Goal: Check status: Check status

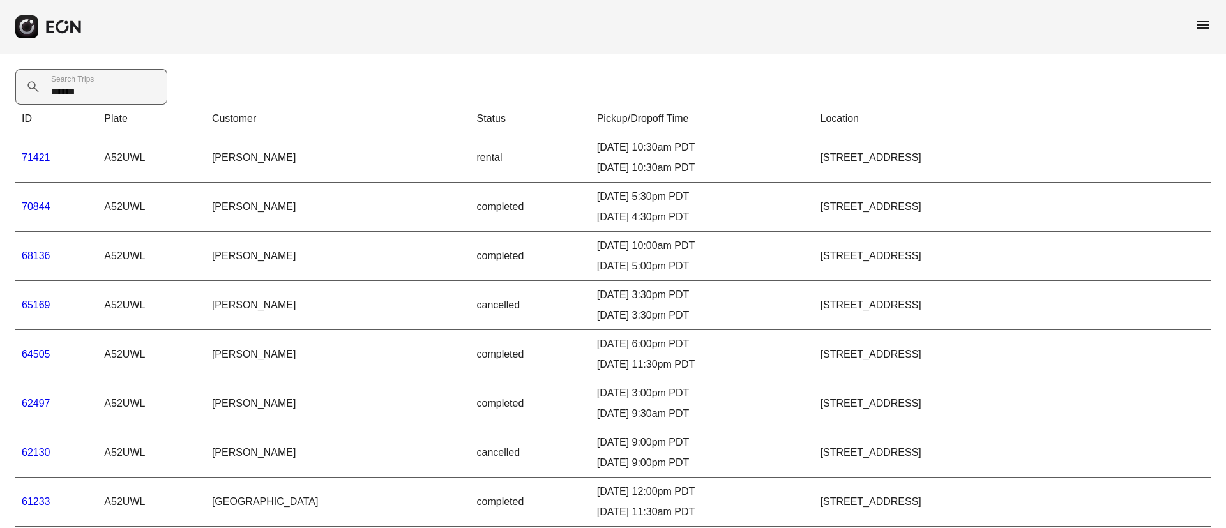
drag, startPoint x: 0, startPoint y: 0, endPoint x: 52, endPoint y: 99, distance: 112.0
click at [52, 99] on Trips "******" at bounding box center [91, 87] width 152 height 36
type Trips "*****"
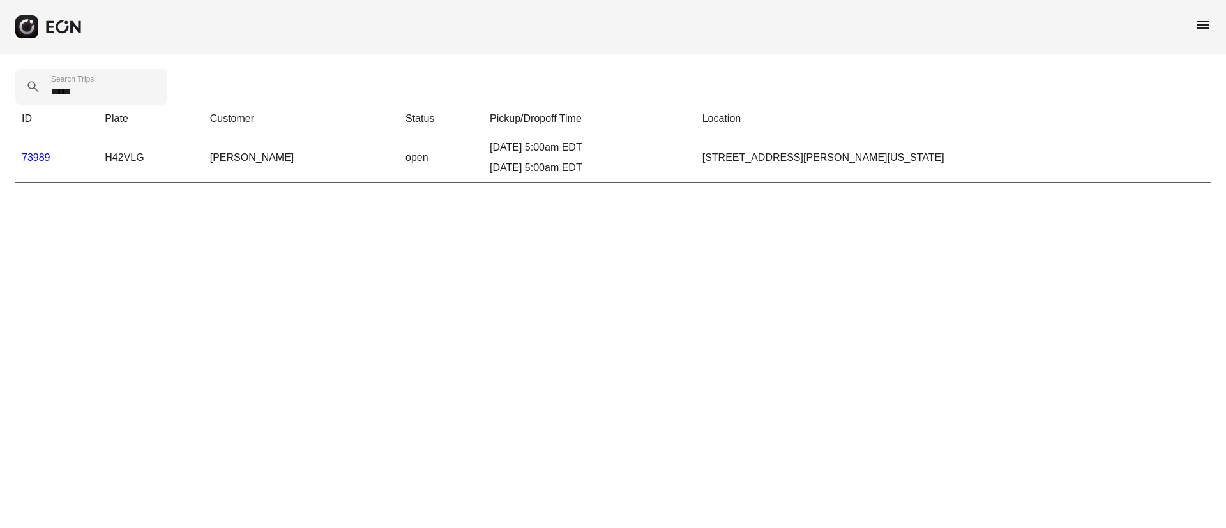
click at [38, 157] on link "73989" at bounding box center [36, 157] width 29 height 11
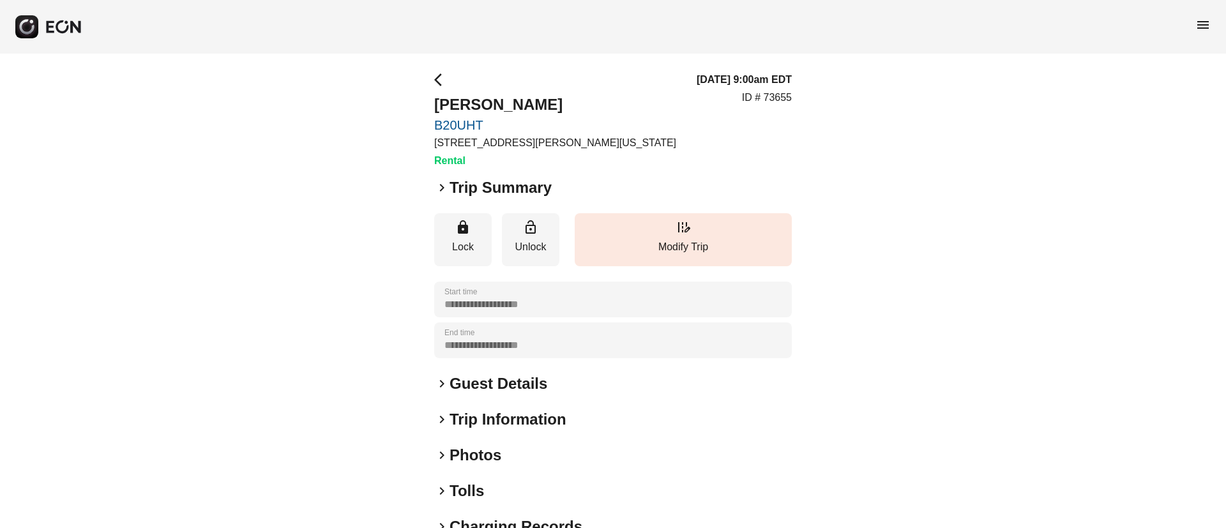
click at [539, 450] on div "keyboard_arrow_right Photos" at bounding box center [613, 455] width 358 height 20
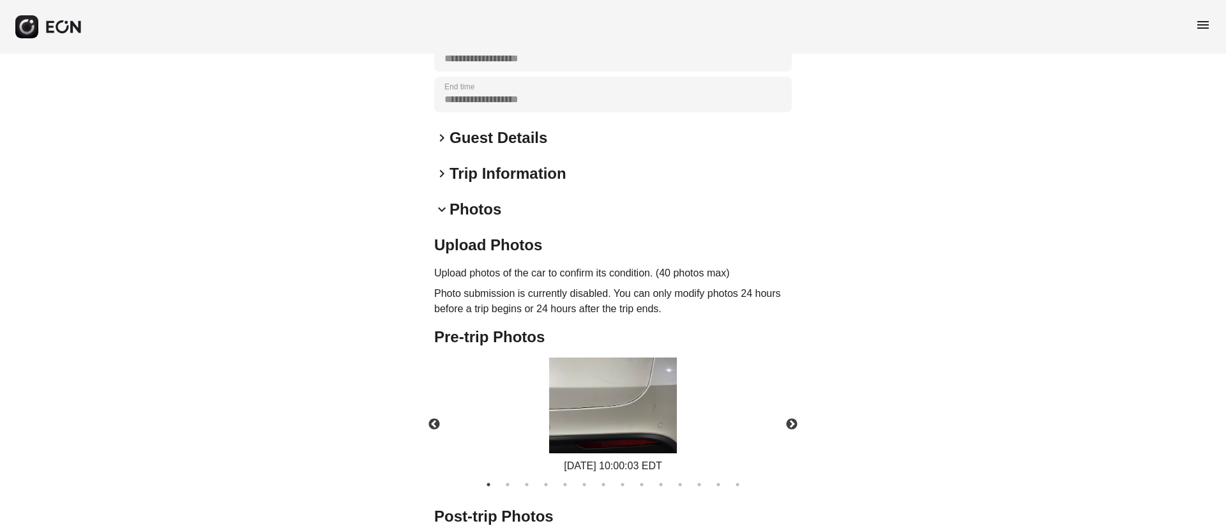
scroll to position [287, 0]
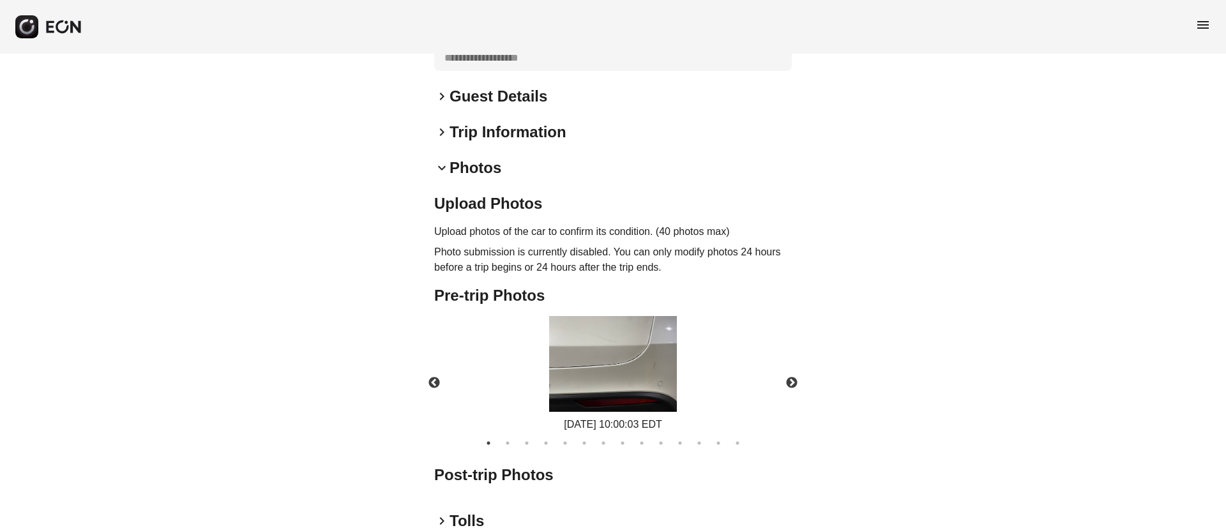
click at [617, 350] on img at bounding box center [613, 364] width 128 height 96
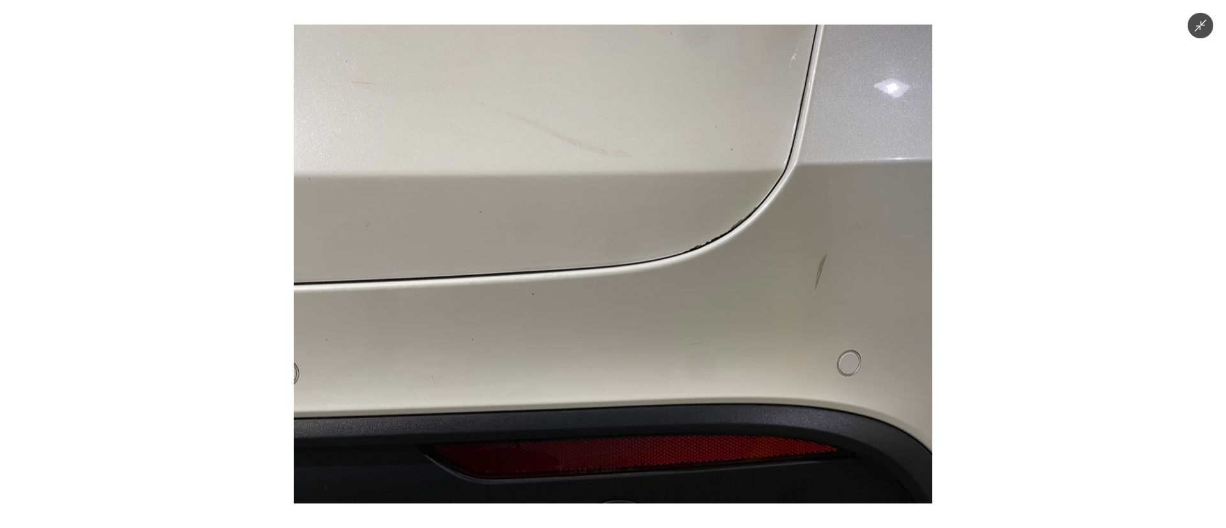
click at [617, 350] on img at bounding box center [613, 264] width 639 height 479
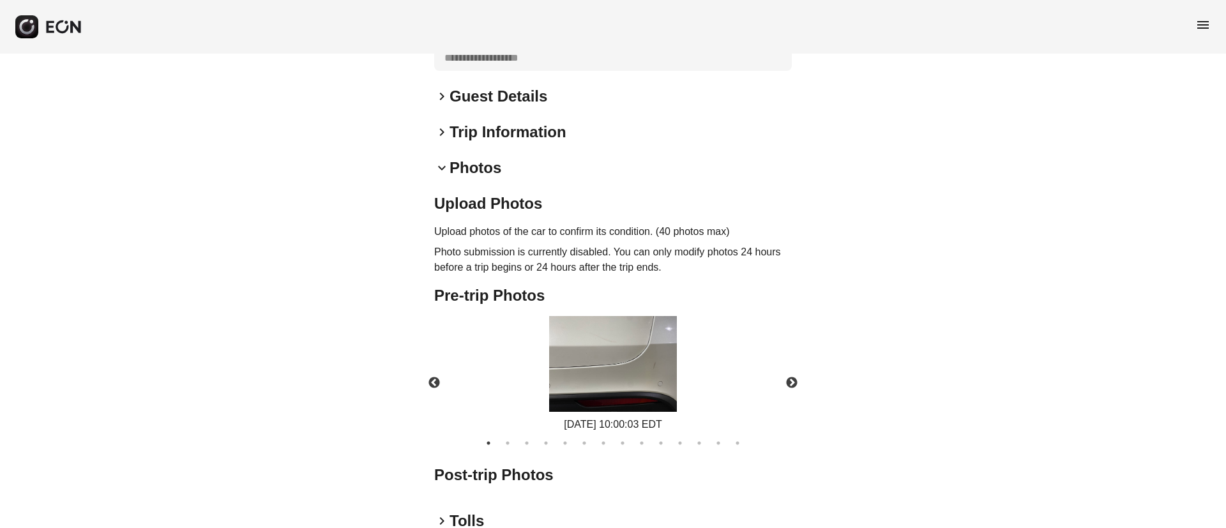
click at [617, 350] on img at bounding box center [613, 364] width 128 height 96
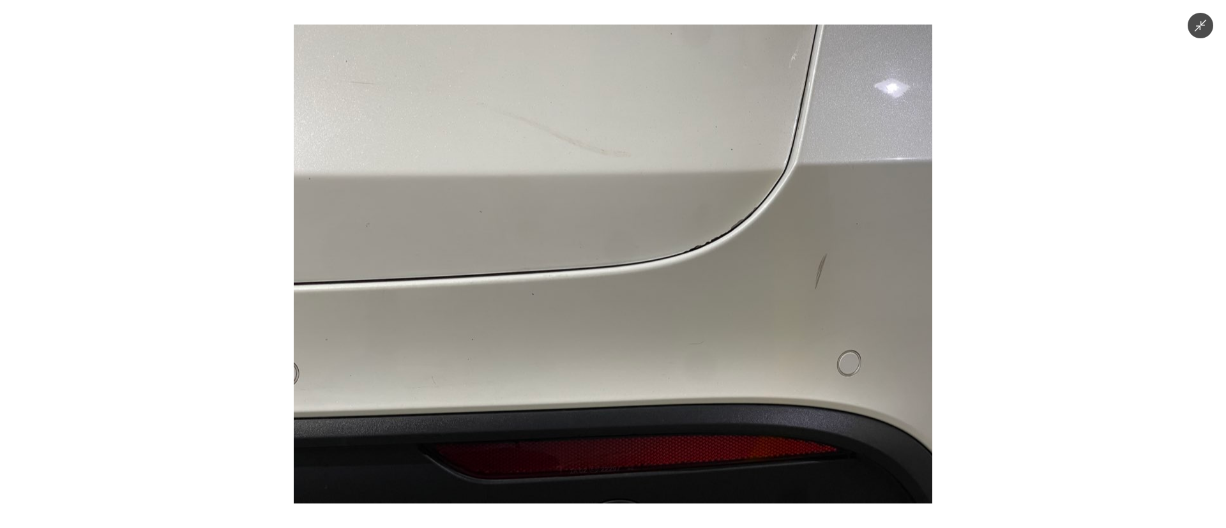
click at [617, 350] on img at bounding box center [613, 264] width 639 height 479
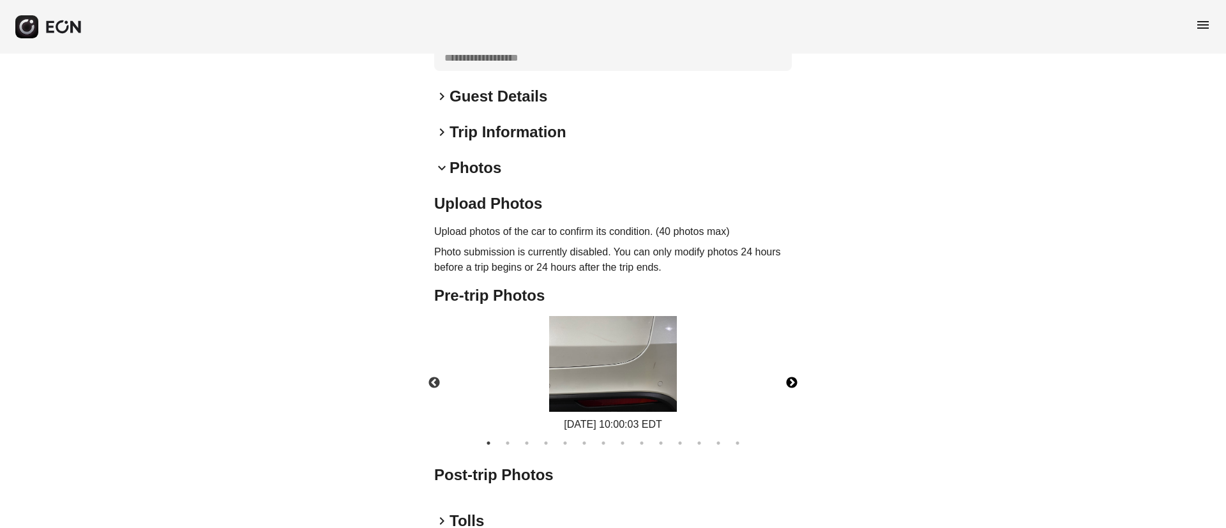
click at [799, 379] on button "Next" at bounding box center [792, 383] width 45 height 45
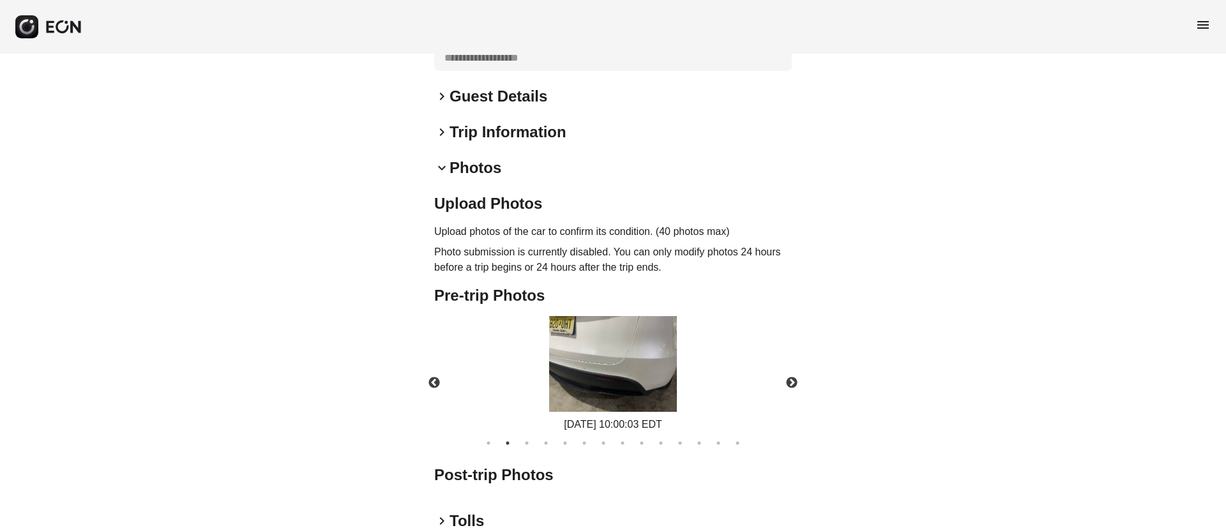
click at [537, 346] on div "[DATE] 10:00:03 EDT" at bounding box center [613, 374] width 379 height 116
click at [574, 347] on img at bounding box center [613, 364] width 128 height 96
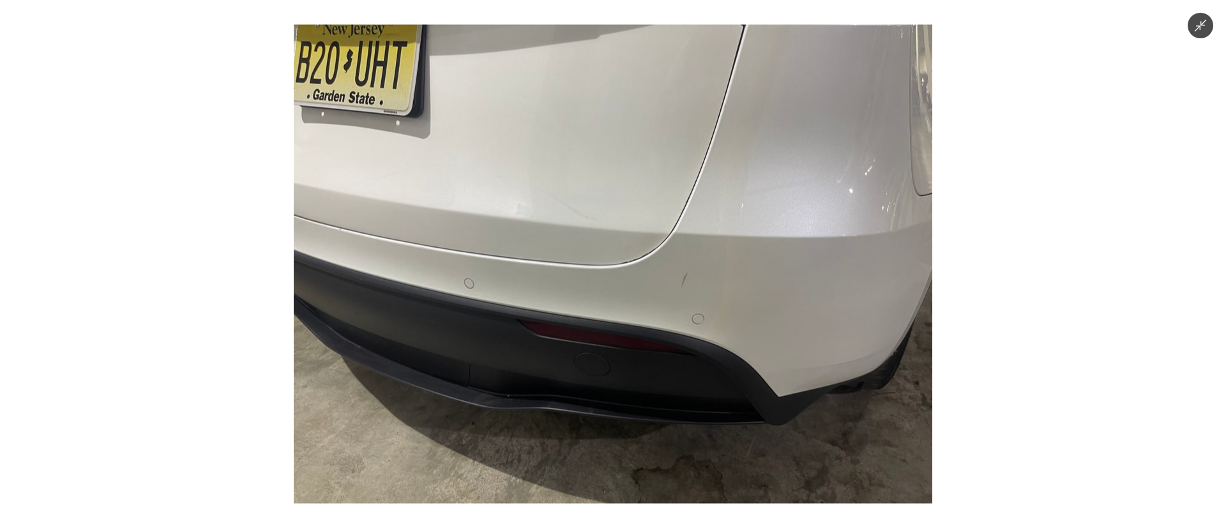
click at [574, 347] on img at bounding box center [613, 264] width 639 height 479
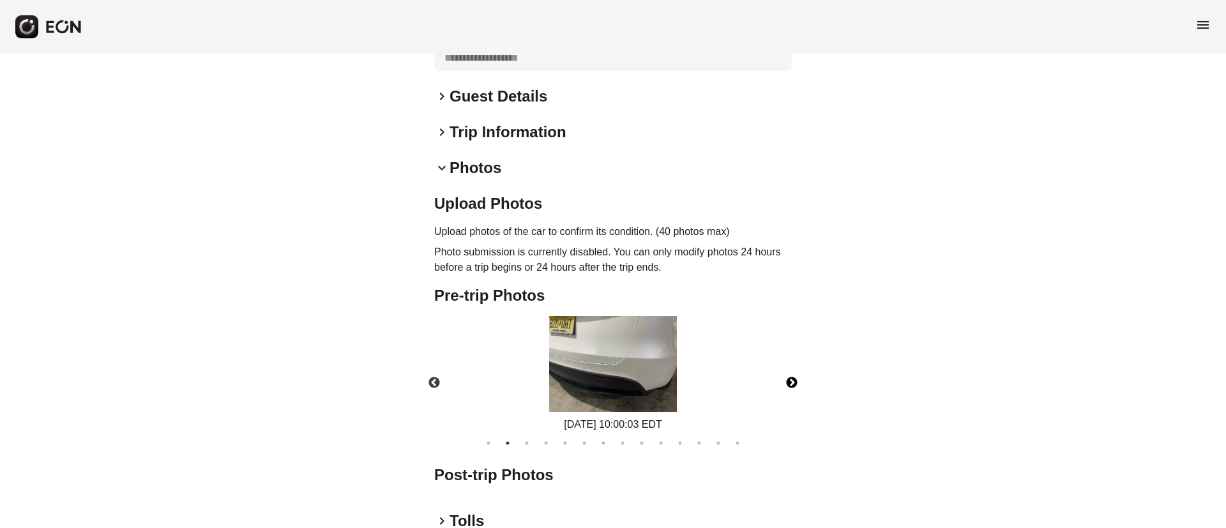
click at [786, 383] on button "Next" at bounding box center [792, 383] width 45 height 45
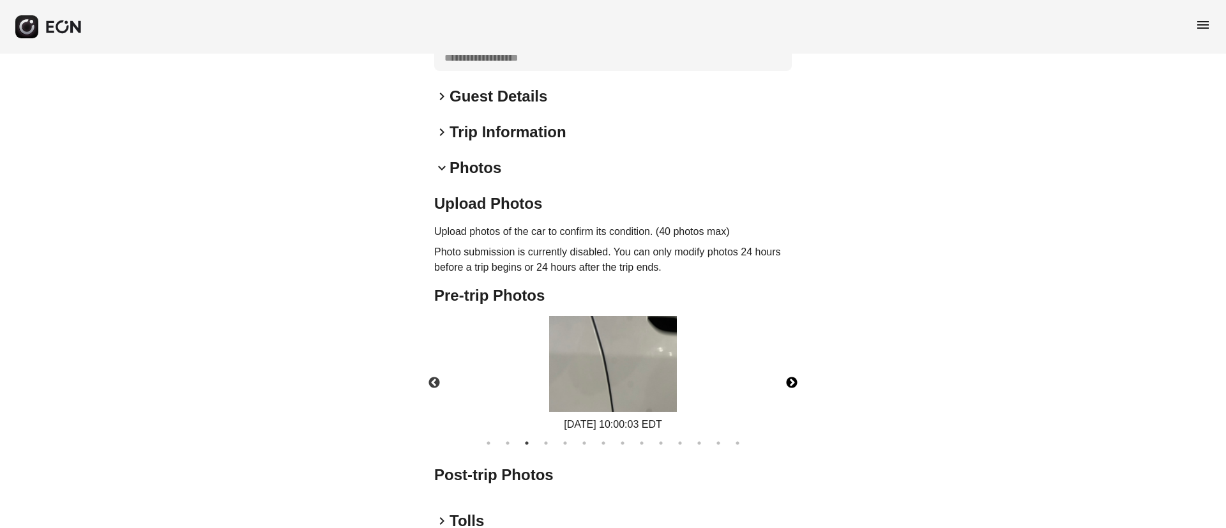
click at [793, 379] on button "Next" at bounding box center [792, 383] width 45 height 45
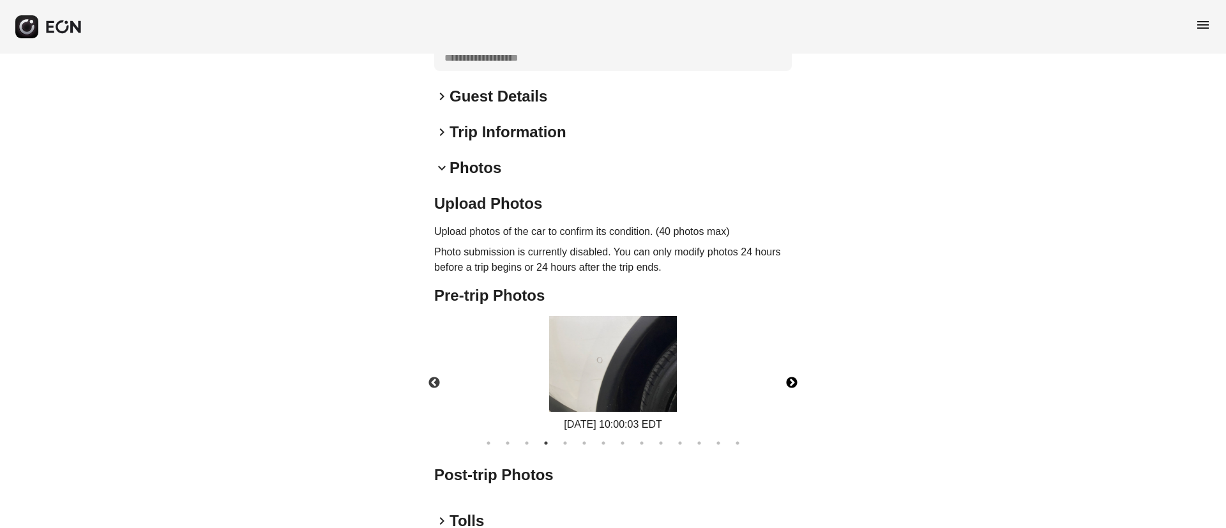
click at [626, 365] on img at bounding box center [613, 364] width 128 height 96
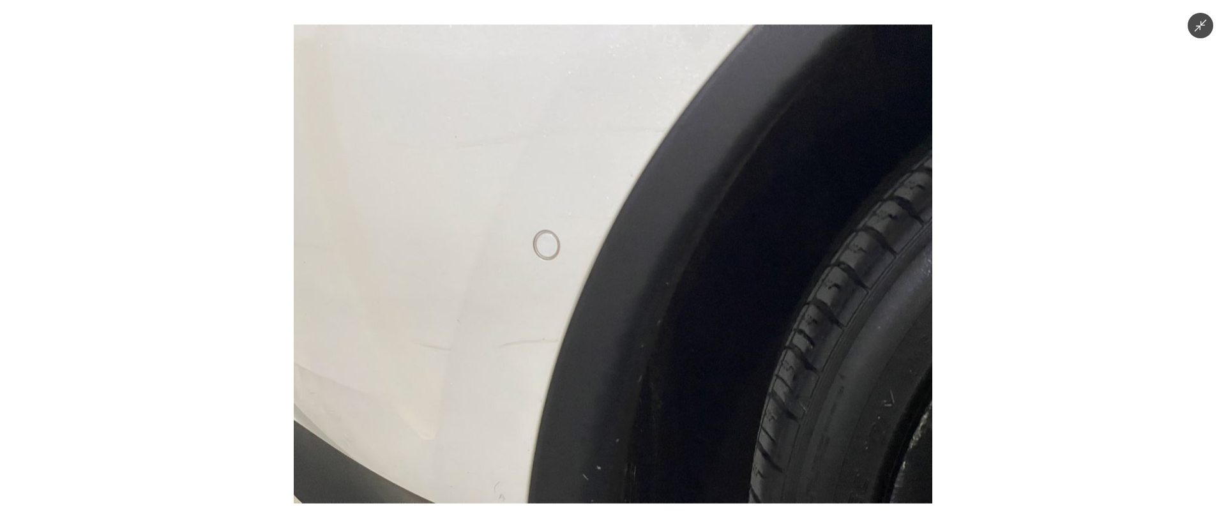
click at [649, 349] on img at bounding box center [613, 264] width 639 height 479
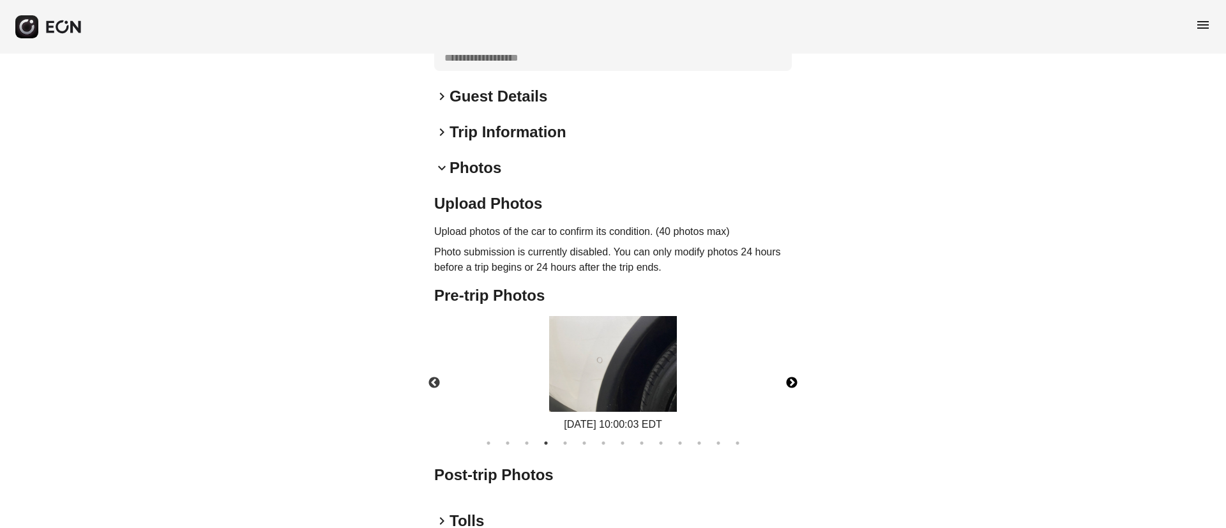
click at [794, 384] on button "Next" at bounding box center [792, 383] width 45 height 45
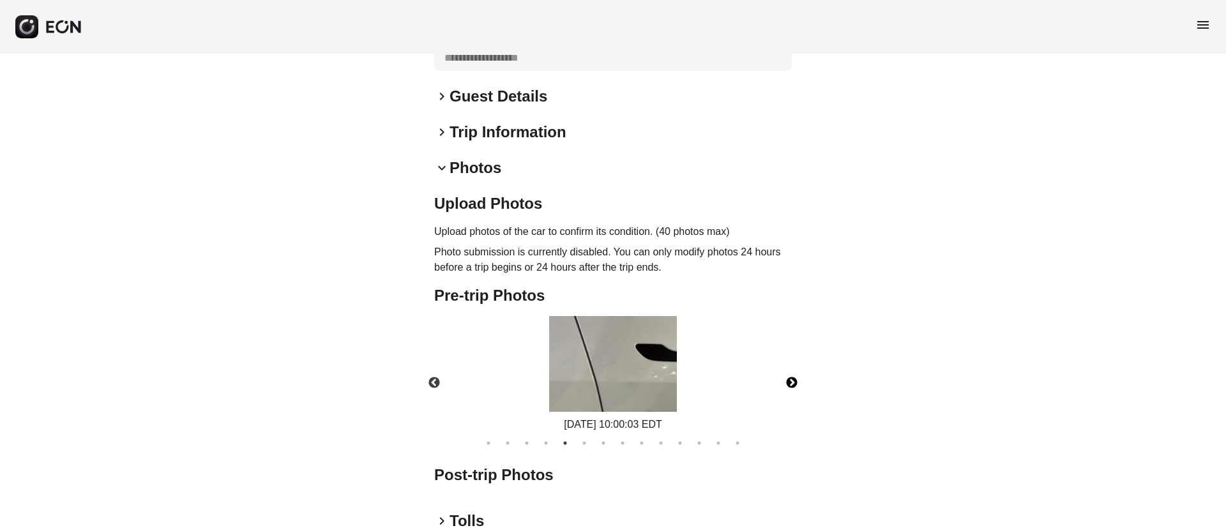
click at [794, 384] on button "Next" at bounding box center [792, 383] width 45 height 45
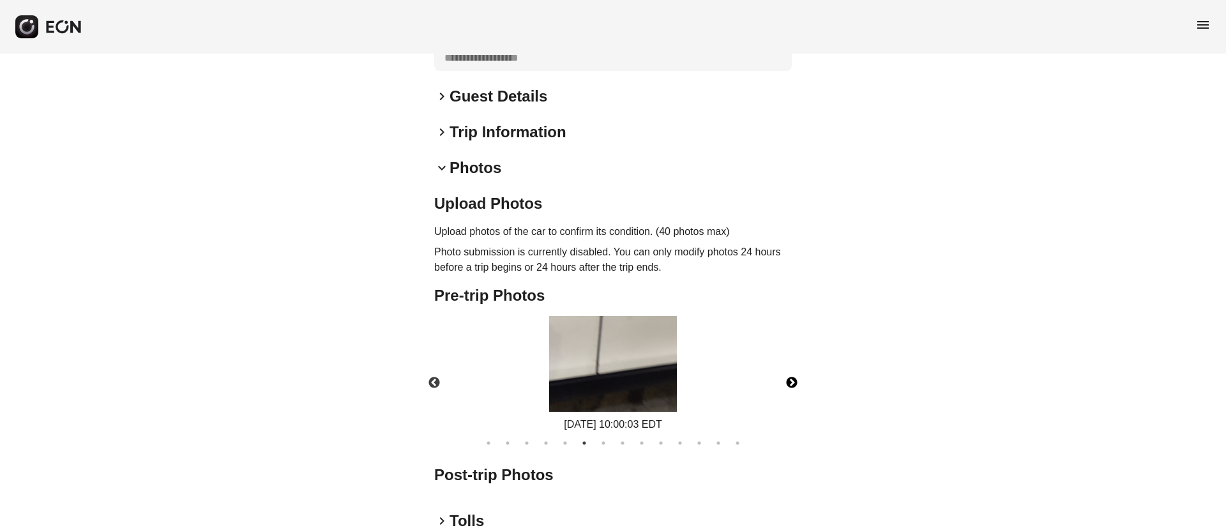
click at [794, 384] on button "Next" at bounding box center [792, 383] width 45 height 45
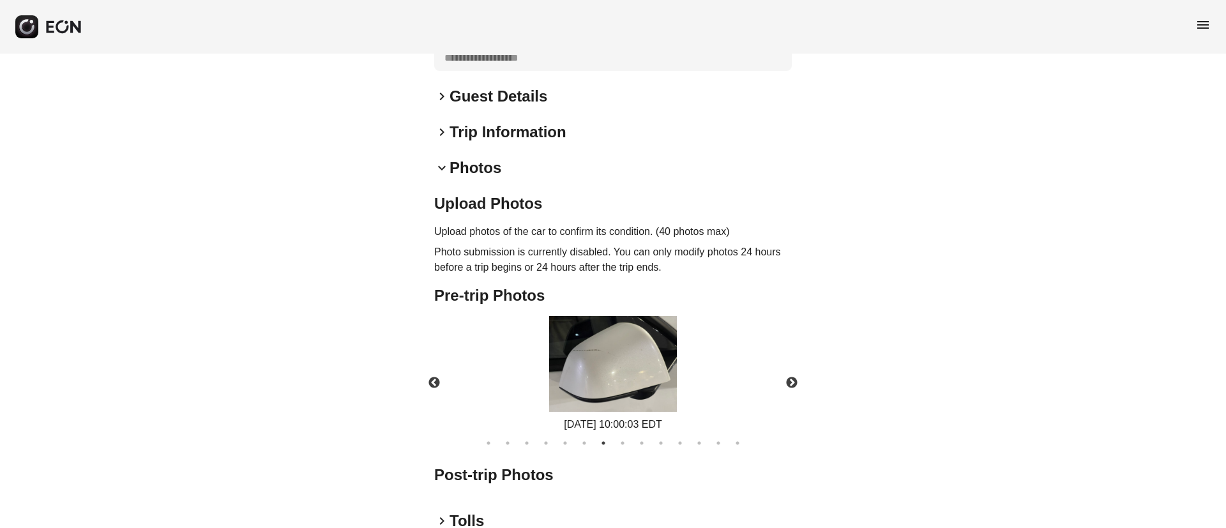
drag, startPoint x: 680, startPoint y: 386, endPoint x: 633, endPoint y: 378, distance: 47.4
click at [676, 386] on div "[DATE] 10:00:03 EDT" at bounding box center [613, 374] width 141 height 116
click at [633, 378] on img at bounding box center [613, 364] width 128 height 96
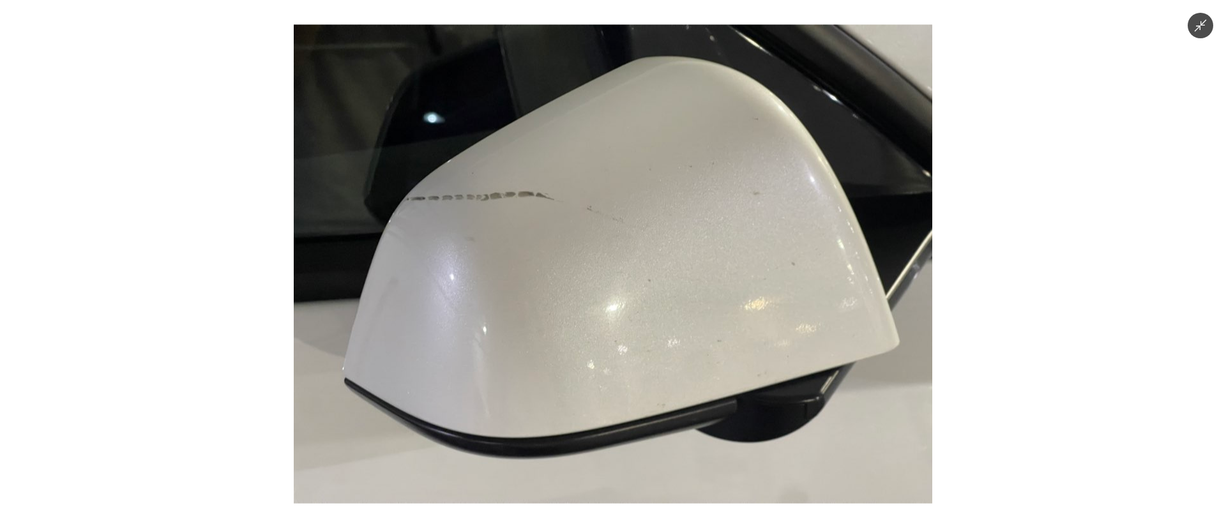
click at [513, 271] on img at bounding box center [613, 264] width 639 height 479
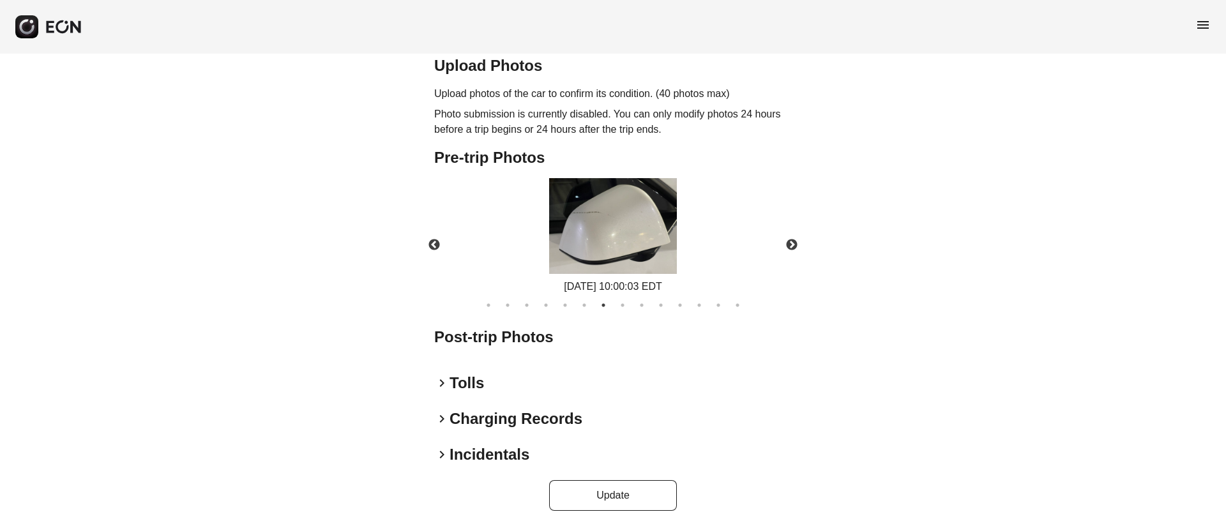
scroll to position [427, 0]
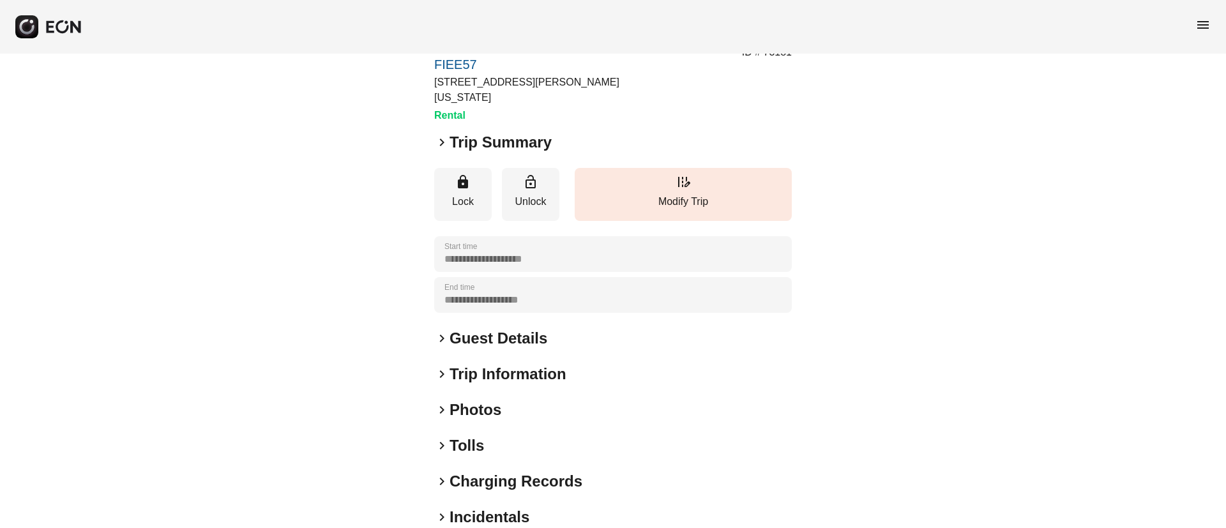
scroll to position [109, 0]
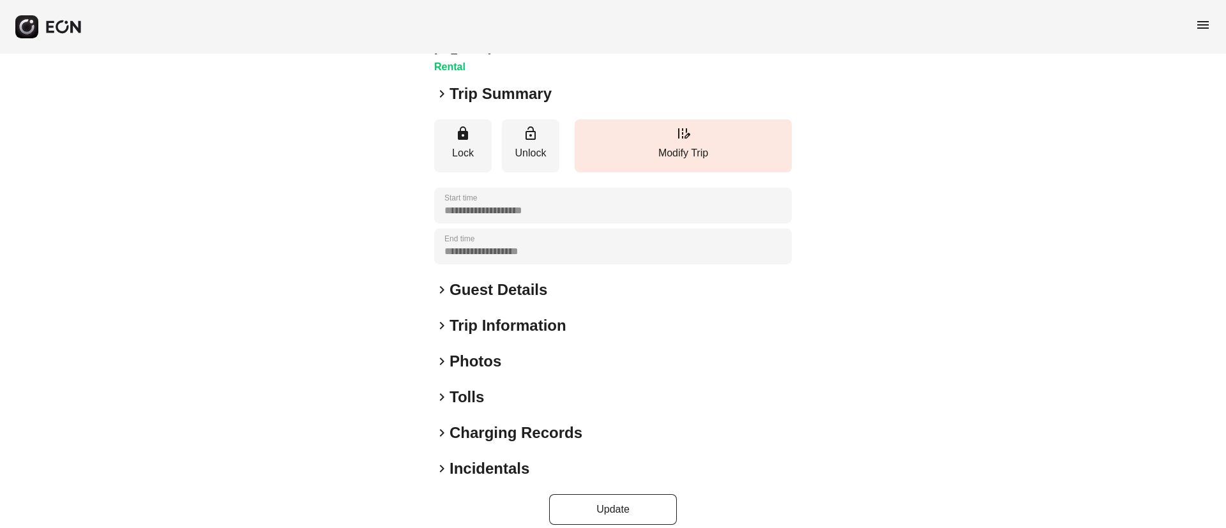
click at [515, 351] on div "keyboard_arrow_right Photos" at bounding box center [613, 361] width 358 height 20
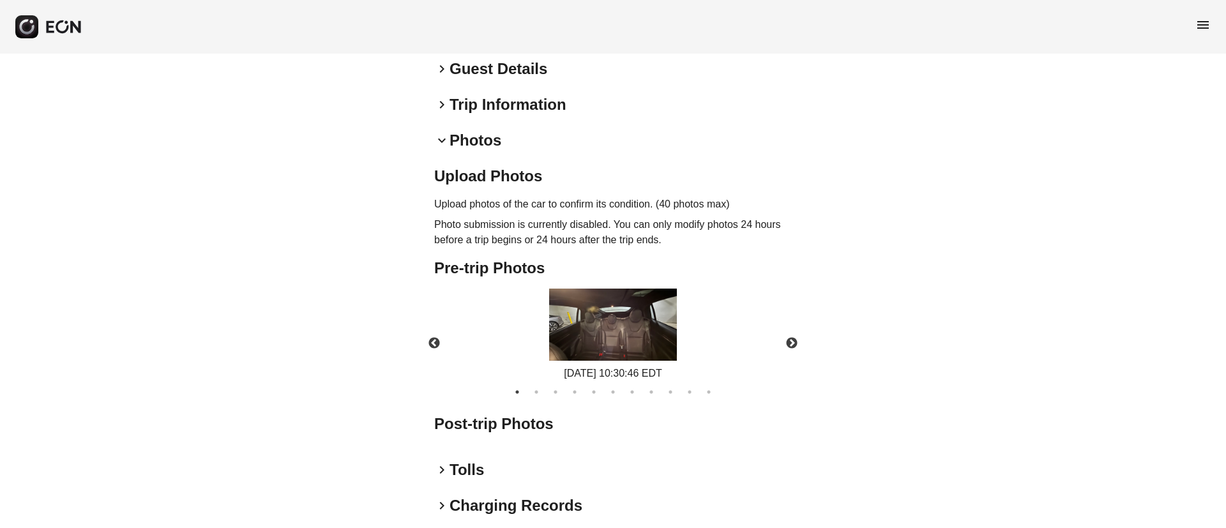
scroll to position [331, 0]
click at [639, 325] on img at bounding box center [613, 324] width 128 height 72
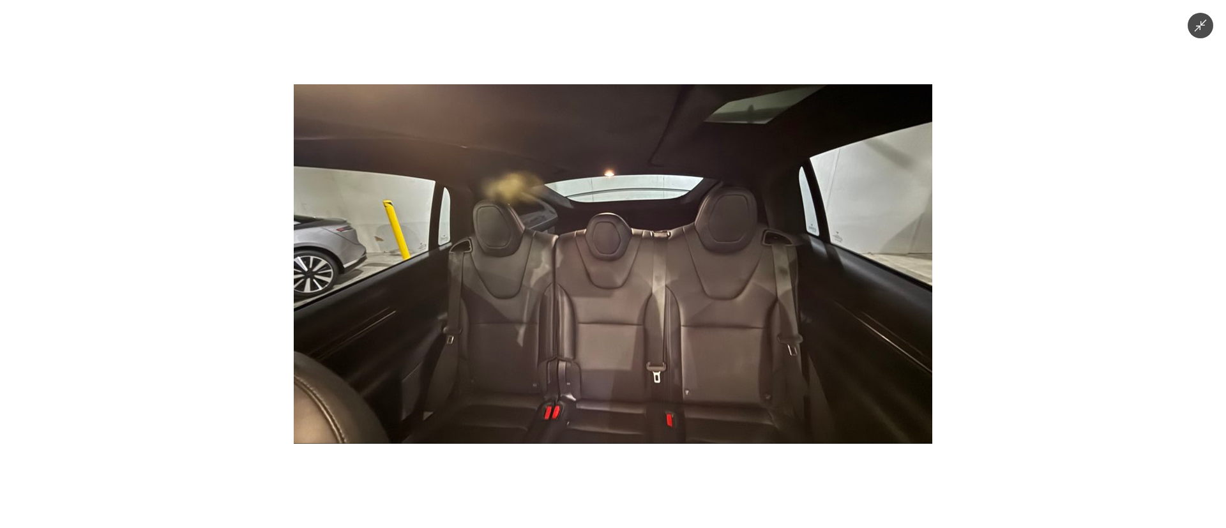
click at [639, 325] on img at bounding box center [613, 264] width 639 height 360
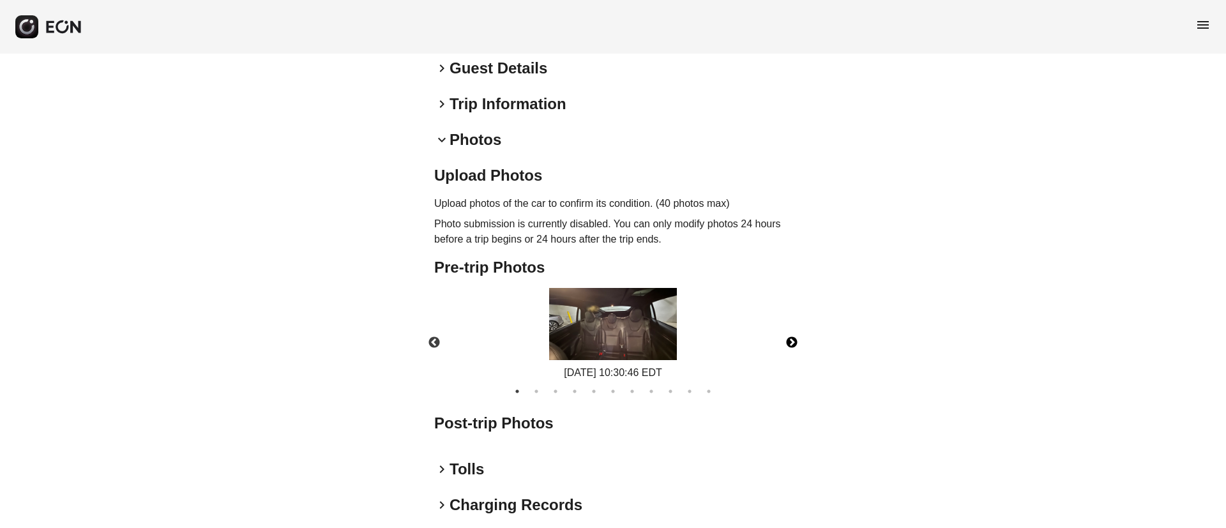
click at [800, 329] on button "Next" at bounding box center [792, 343] width 45 height 45
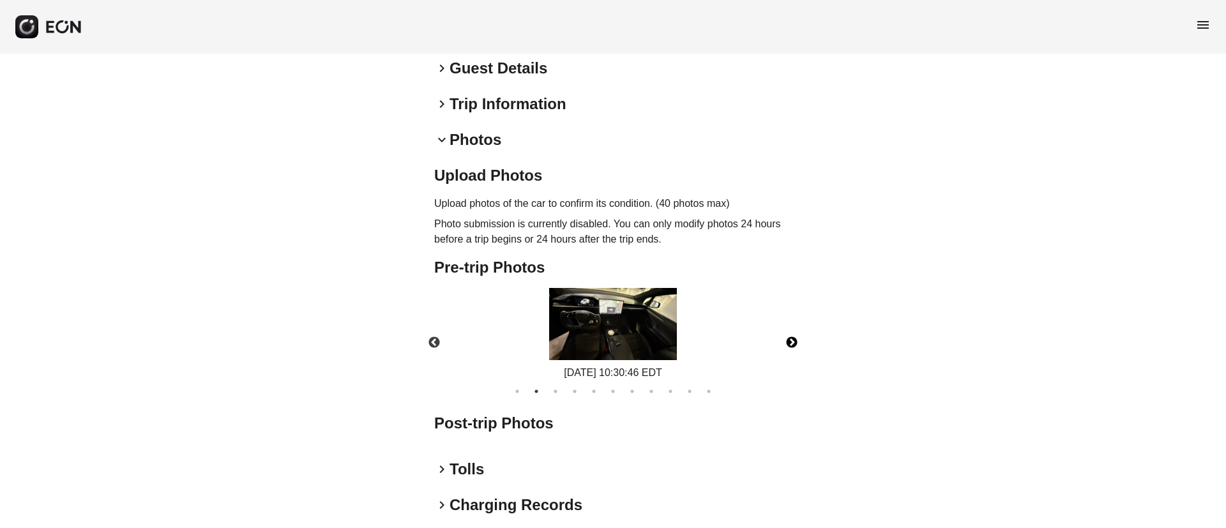
click at [614, 319] on img at bounding box center [613, 324] width 128 height 72
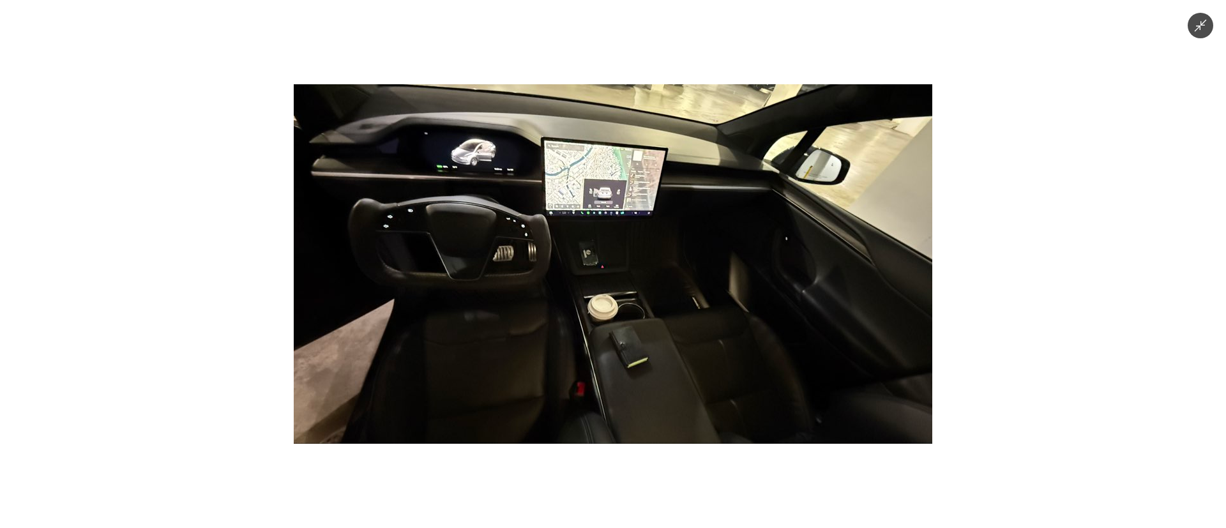
click at [614, 319] on img at bounding box center [613, 264] width 639 height 360
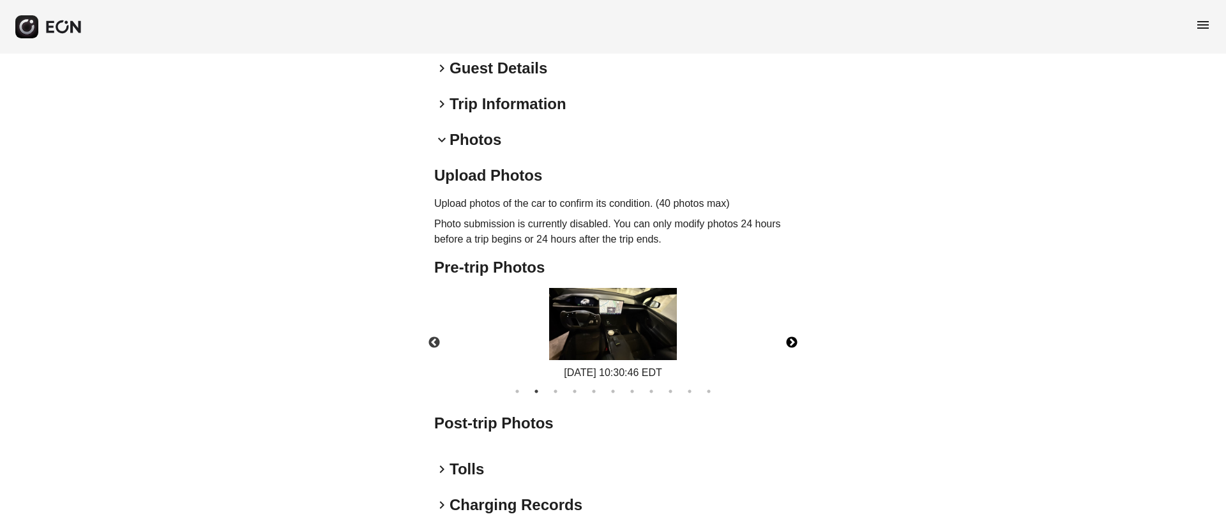
click at [790, 330] on button "Next" at bounding box center [792, 343] width 45 height 45
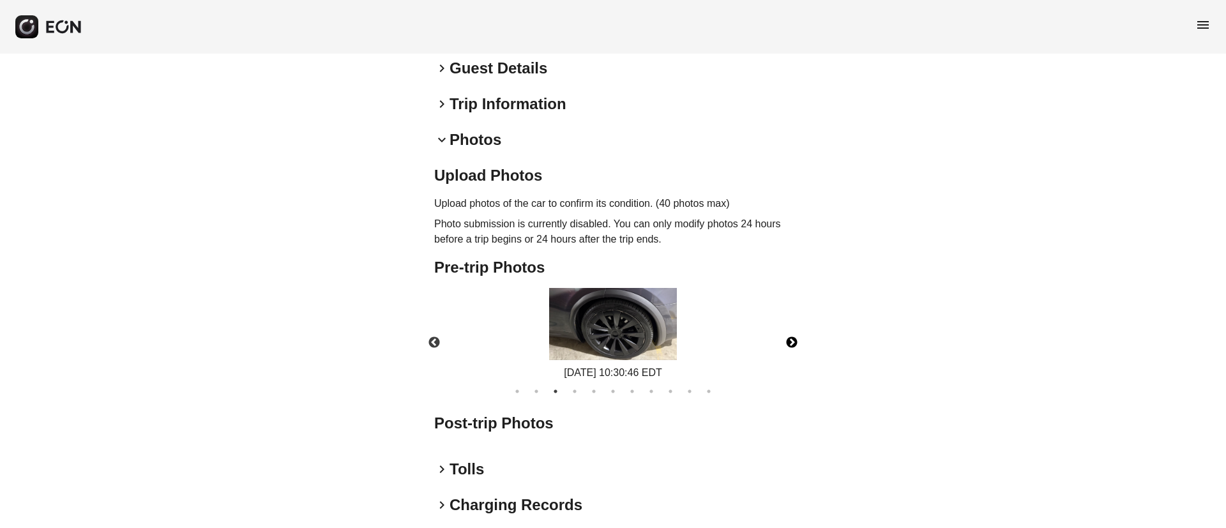
click at [791, 329] on button "Next" at bounding box center [792, 343] width 45 height 45
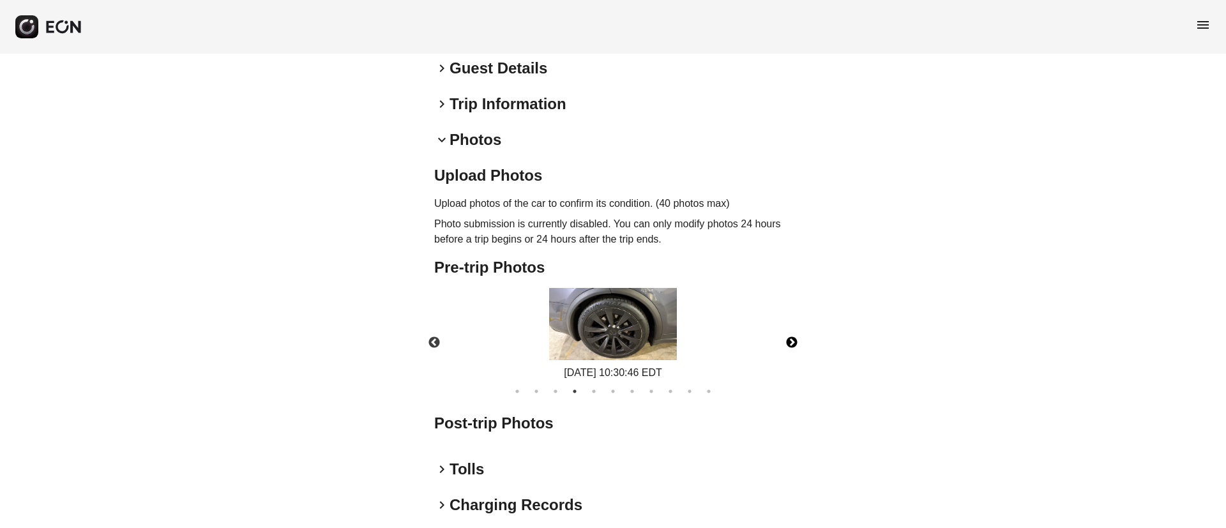
click at [791, 329] on button "Next" at bounding box center [792, 343] width 45 height 45
